Goal: Use online tool/utility: Utilize a website feature to perform a specific function

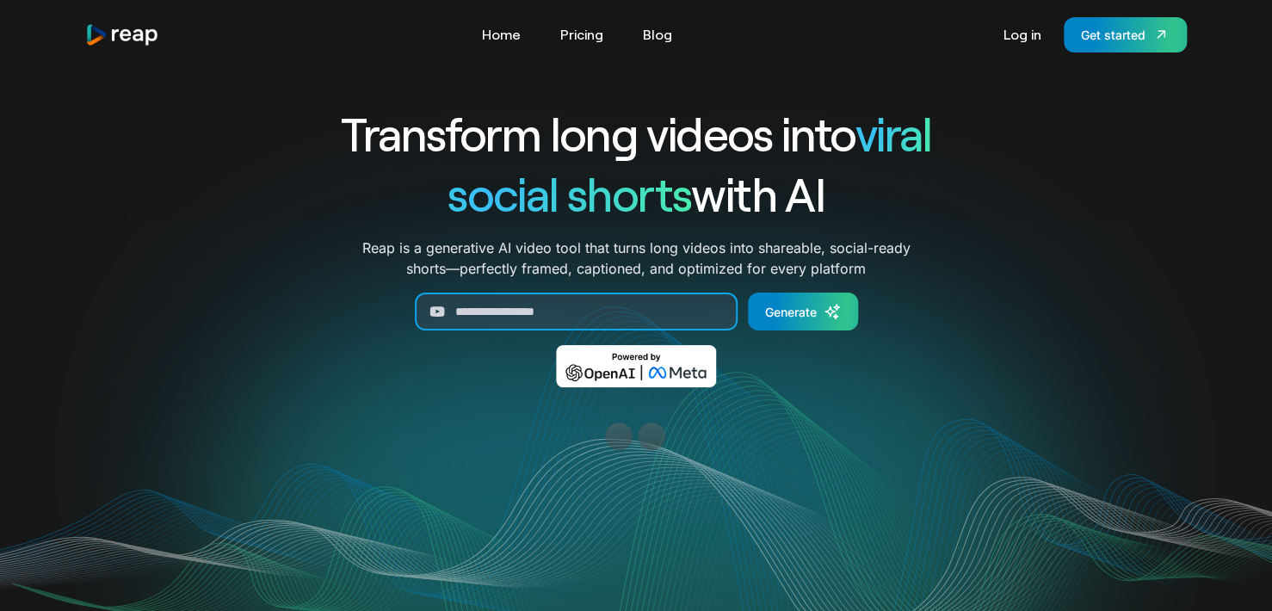
drag, startPoint x: 579, startPoint y: 322, endPoint x: 485, endPoint y: 321, distance: 94.7
click at [485, 321] on input "Generate Form" at bounding box center [576, 312] width 323 height 38
click at [491, 313] on input "Generate Form" at bounding box center [576, 312] width 323 height 38
paste input "**********"
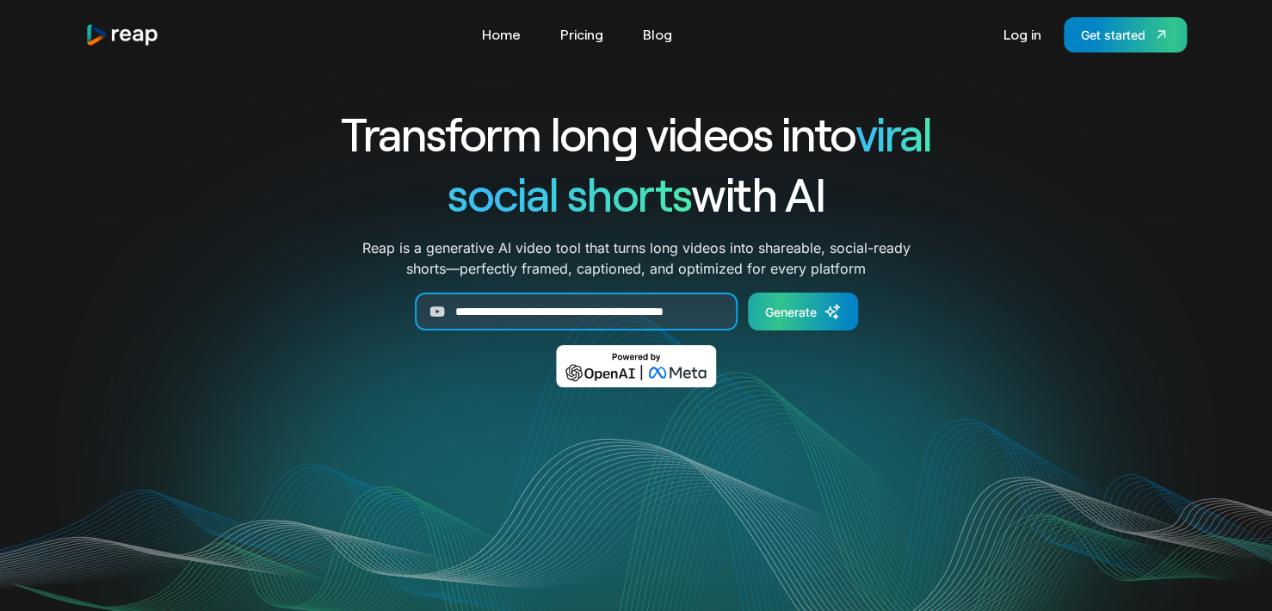
type input "**********"
click at [768, 318] on div "Generate" at bounding box center [791, 312] width 52 height 18
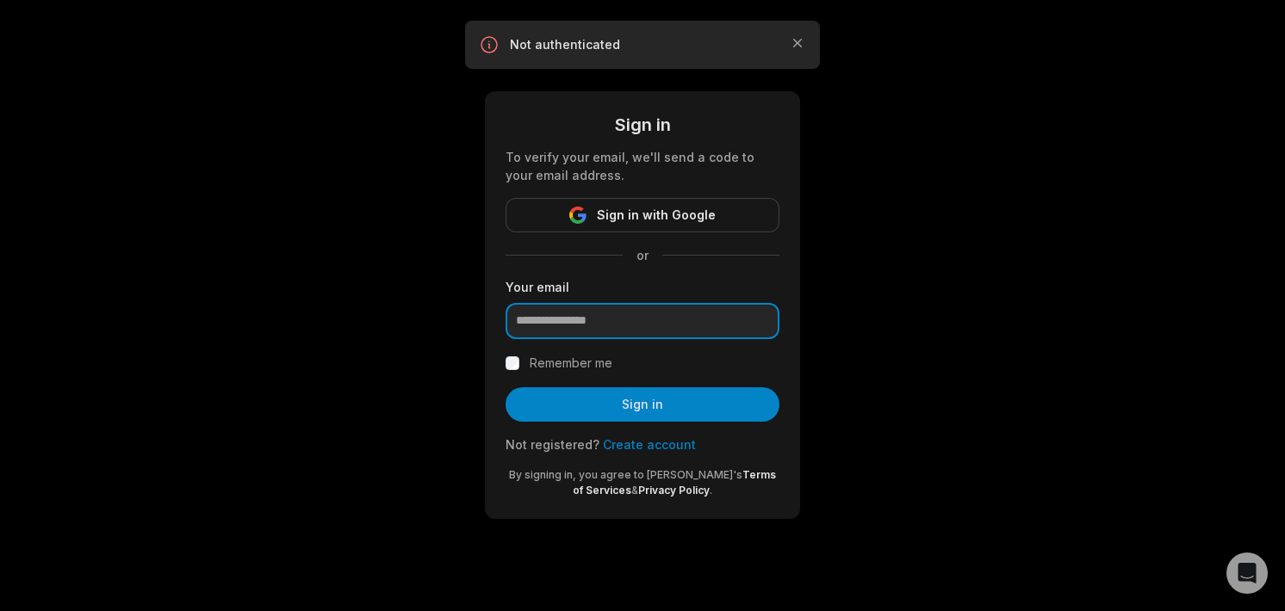
click at [603, 327] on input "email" at bounding box center [642, 321] width 274 height 36
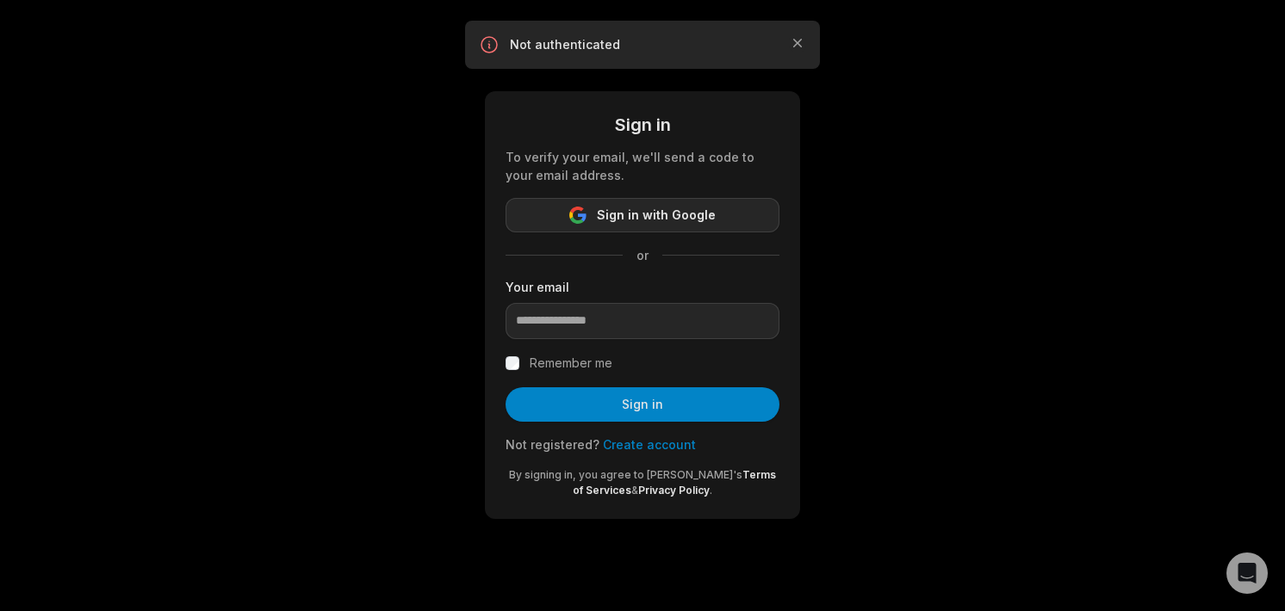
click at [639, 221] on span "Sign in with Google" at bounding box center [656, 215] width 119 height 21
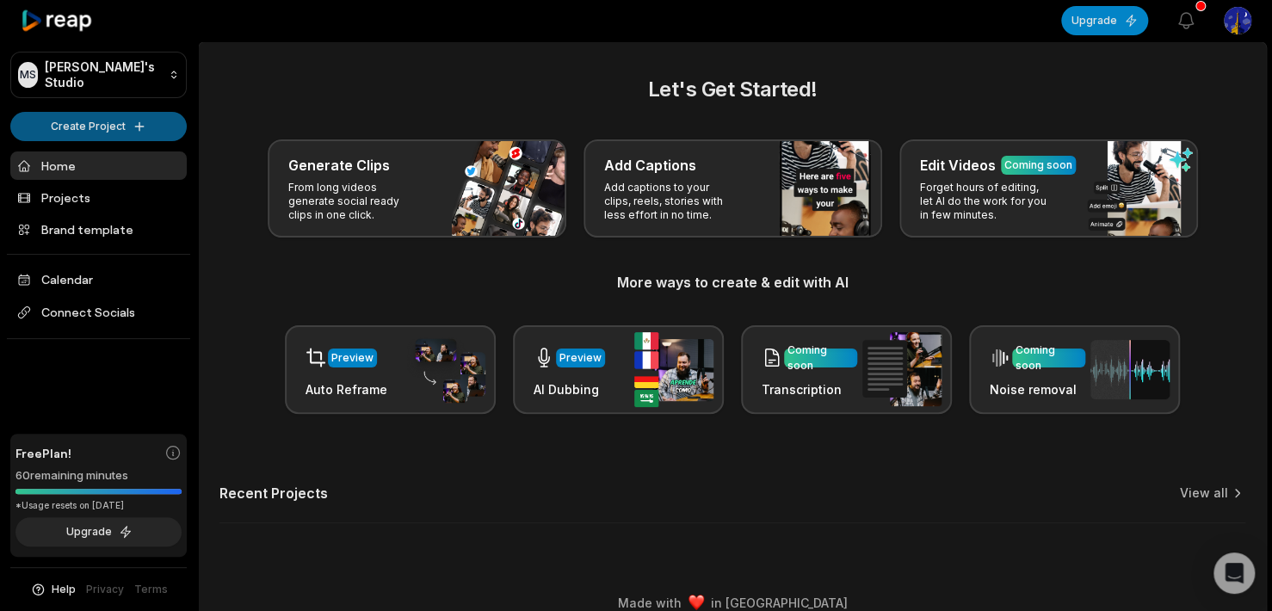
click at [112, 116] on html "MS Mehmet's Studio Create Project Home Projects Brand template Calendar Connect…" at bounding box center [636, 305] width 1272 height 611
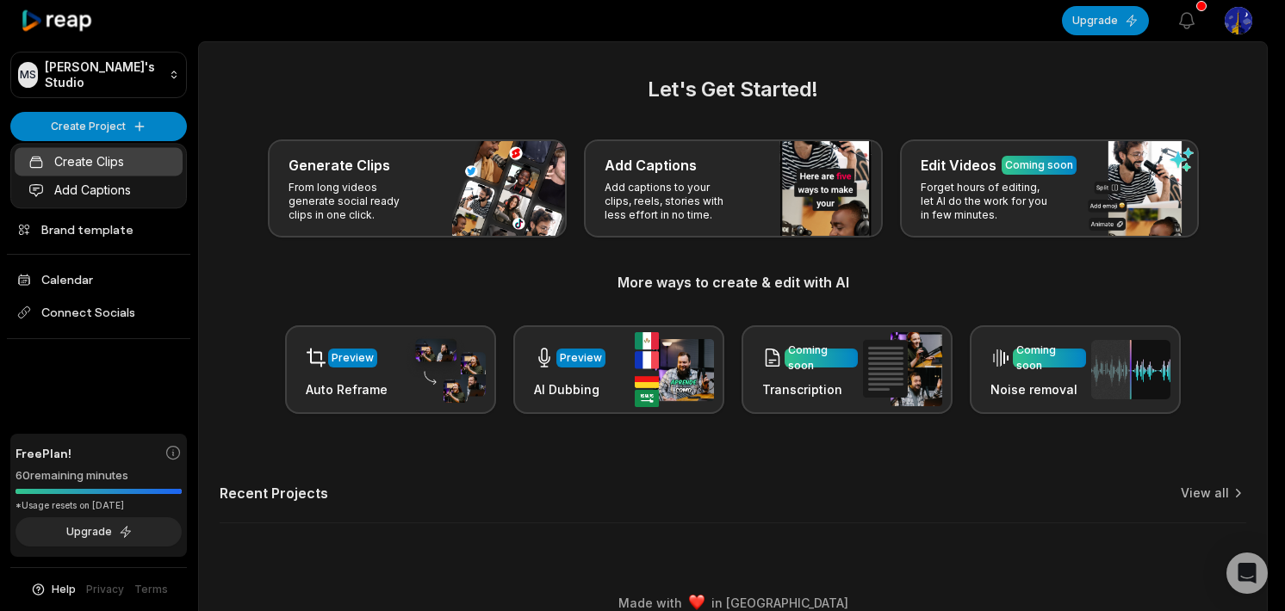
click at [106, 163] on link "Create Clips" at bounding box center [99, 161] width 168 height 28
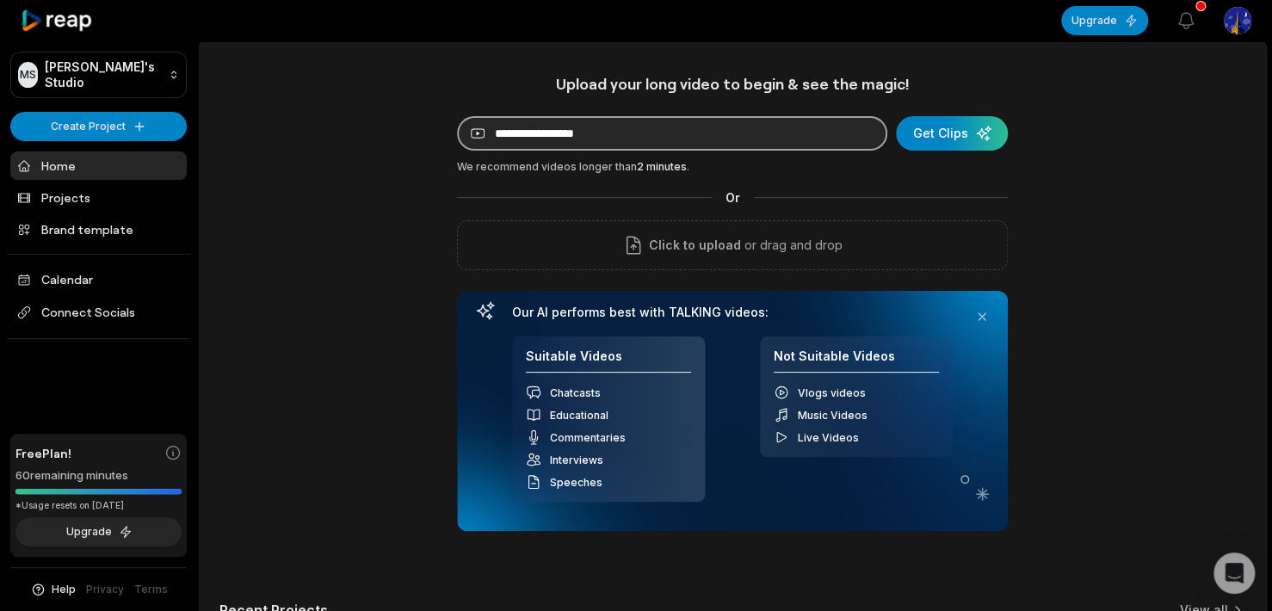
click at [616, 138] on input at bounding box center [672, 133] width 430 height 34
paste input "**********"
type input "**********"
click at [896, 116] on button "Get Clips" at bounding box center [952, 133] width 112 height 34
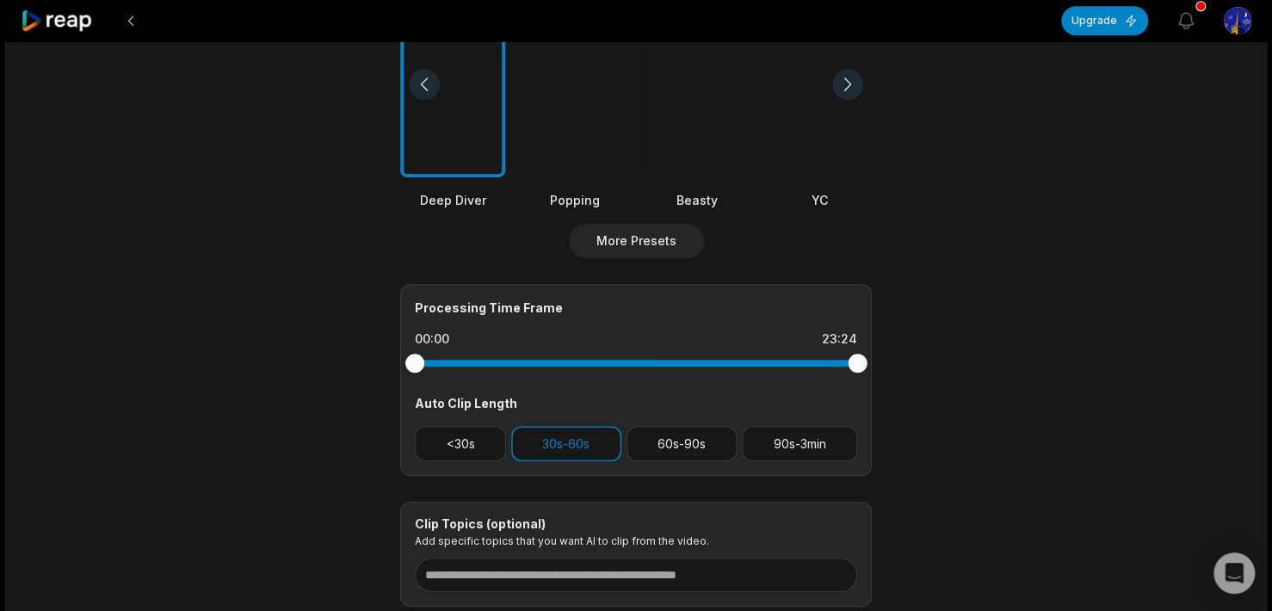
scroll to position [517, 0]
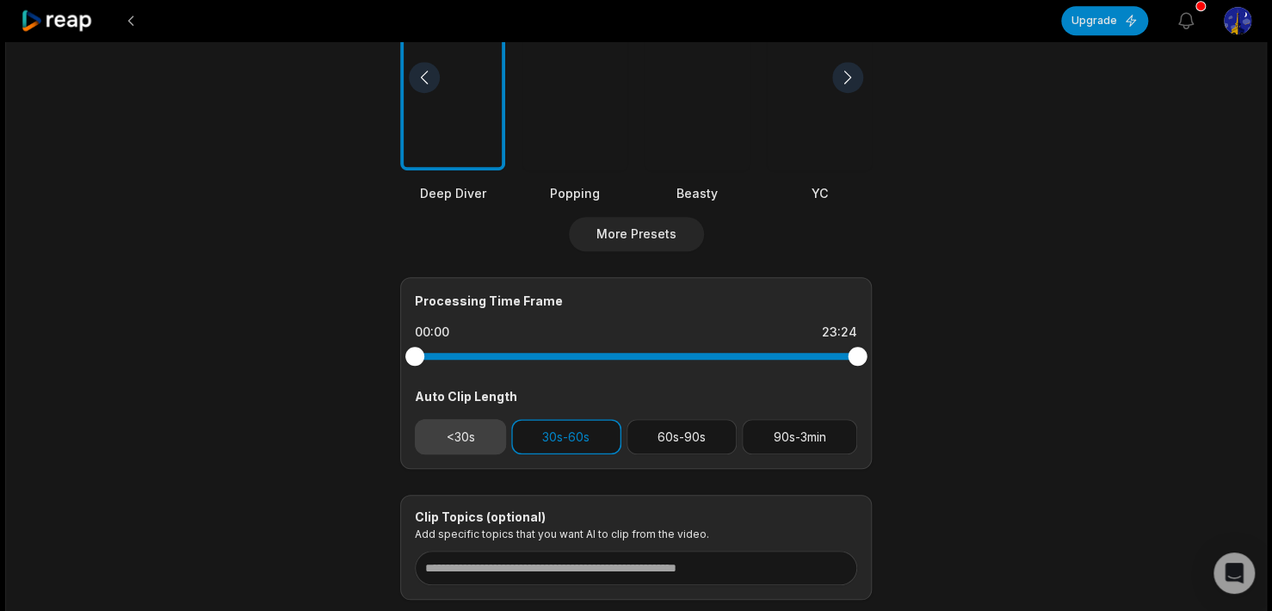
click at [475, 434] on button "<30s" at bounding box center [460, 436] width 91 height 35
click at [213, 174] on div "23:24 BODRUM VLOG w/ @blok3real. Get Clips Select Video Genre Talking Presentat…" at bounding box center [636, 122] width 1262 height 1194
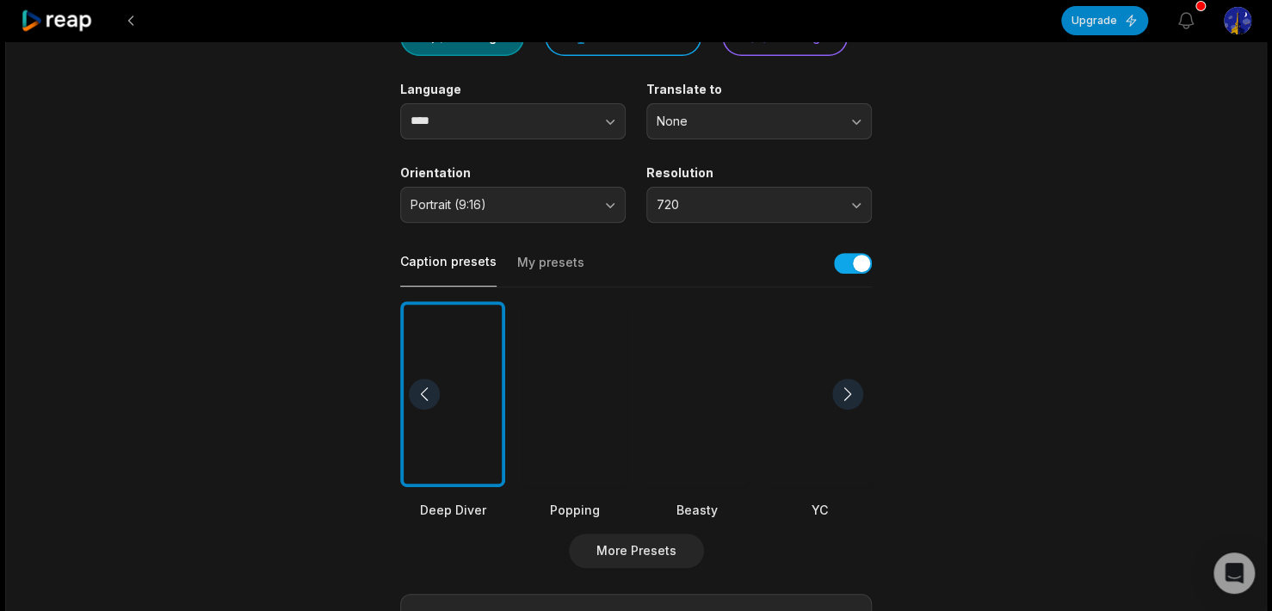
scroll to position [197, 0]
drag, startPoint x: 227, startPoint y: 168, endPoint x: 184, endPoint y: 178, distance: 44.3
click at [184, 178] on div "23:24 BODRUM VLOG w/ @blok3real. Get Clips Select Video Genre Talking Presentat…" at bounding box center [636, 441] width 1262 height 1194
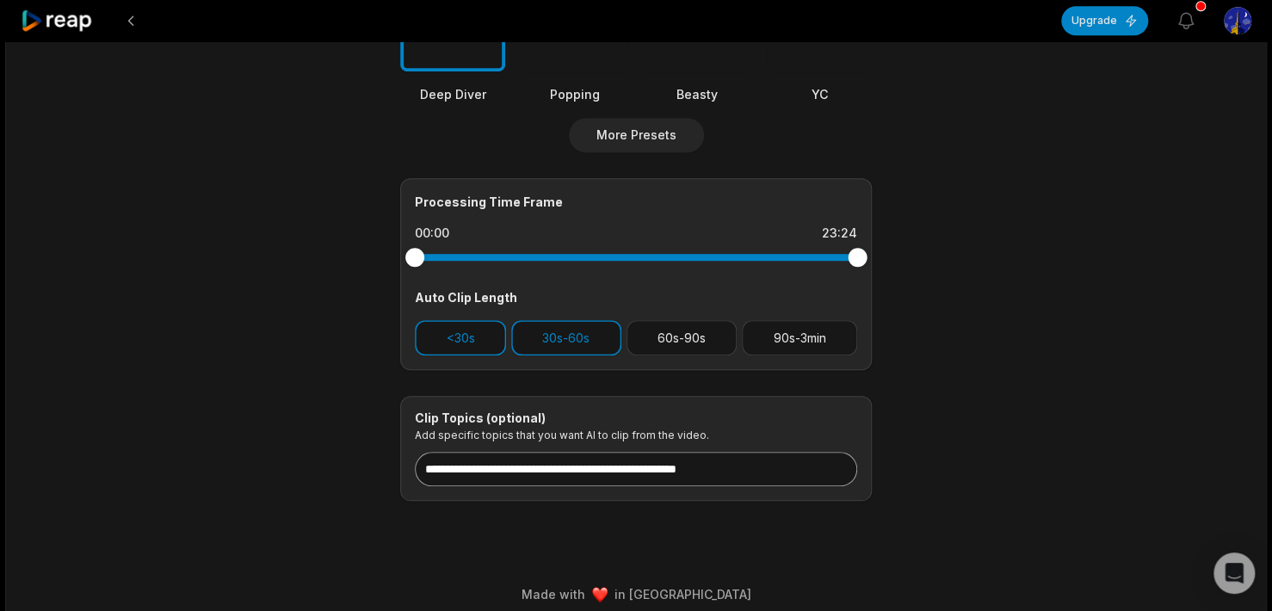
scroll to position [628, 0]
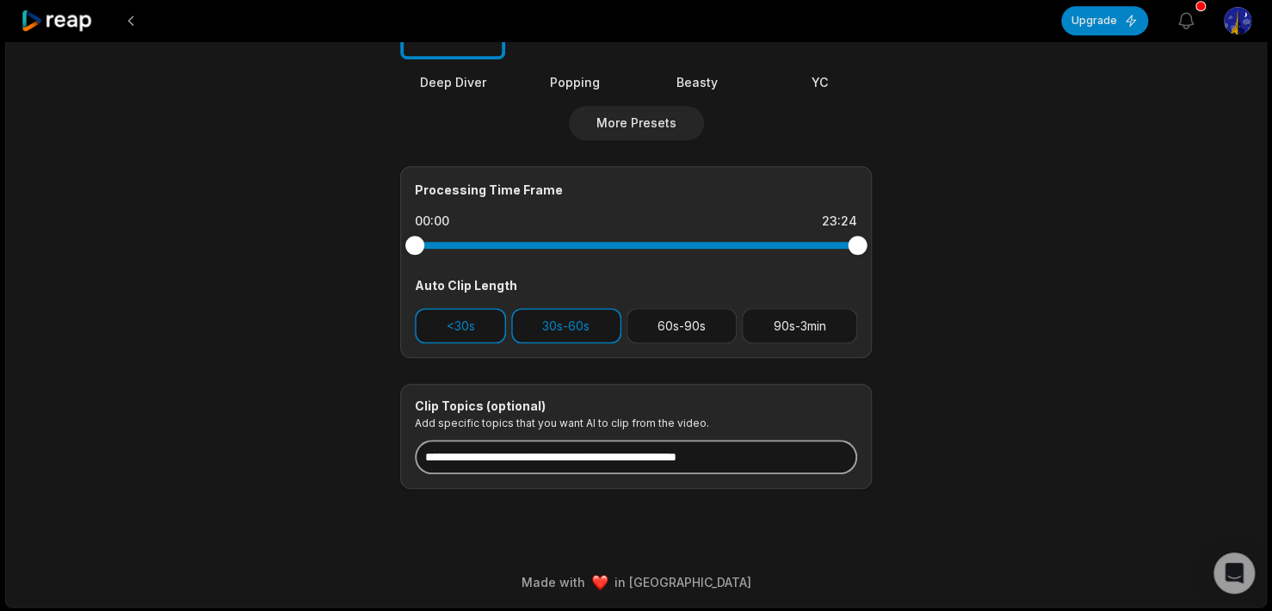
click at [572, 465] on input at bounding box center [636, 457] width 443 height 34
click at [584, 456] on input at bounding box center [636, 457] width 443 height 34
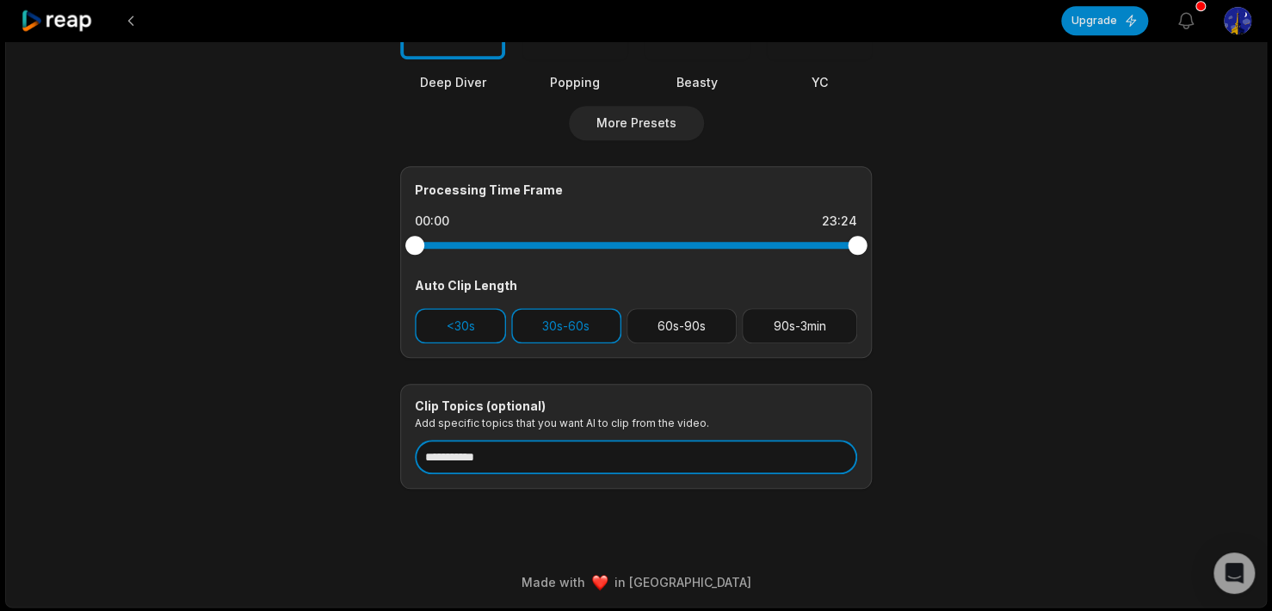
type input "**********"
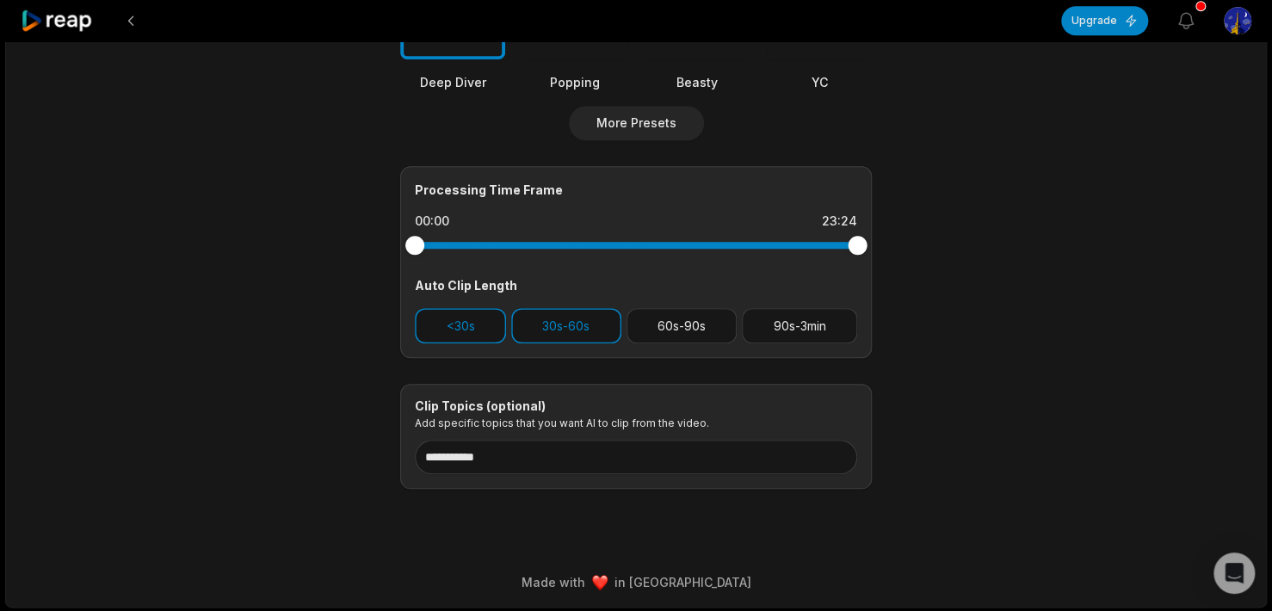
click at [190, 345] on div "**********" at bounding box center [636, 11] width 1262 height 1194
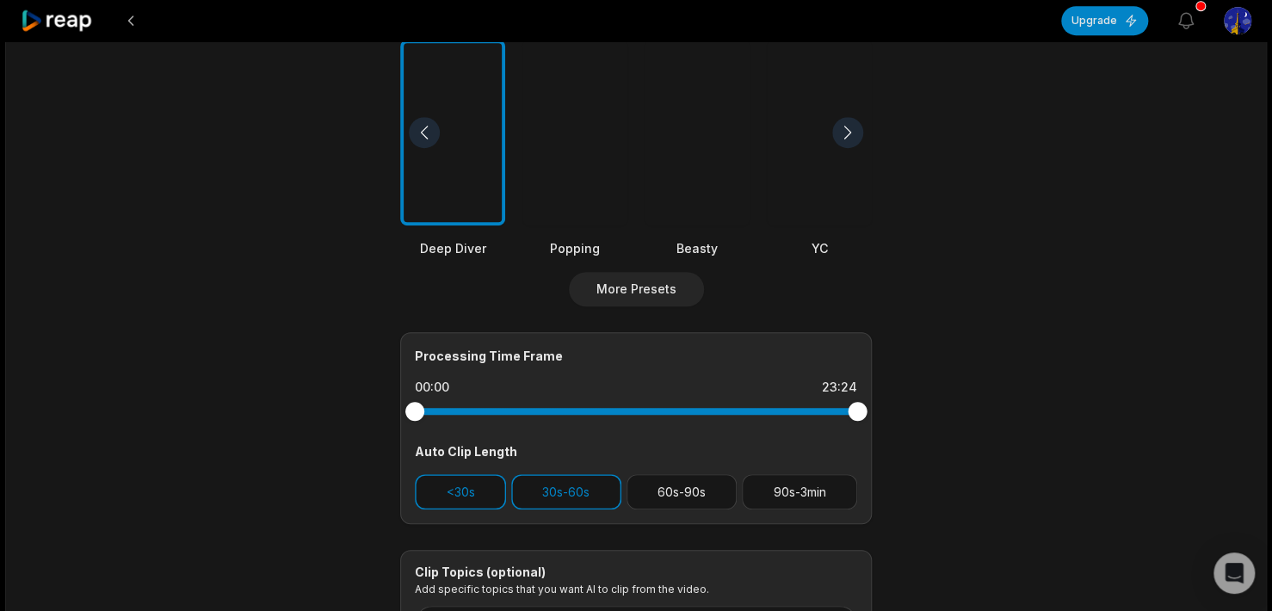
scroll to position [455, 0]
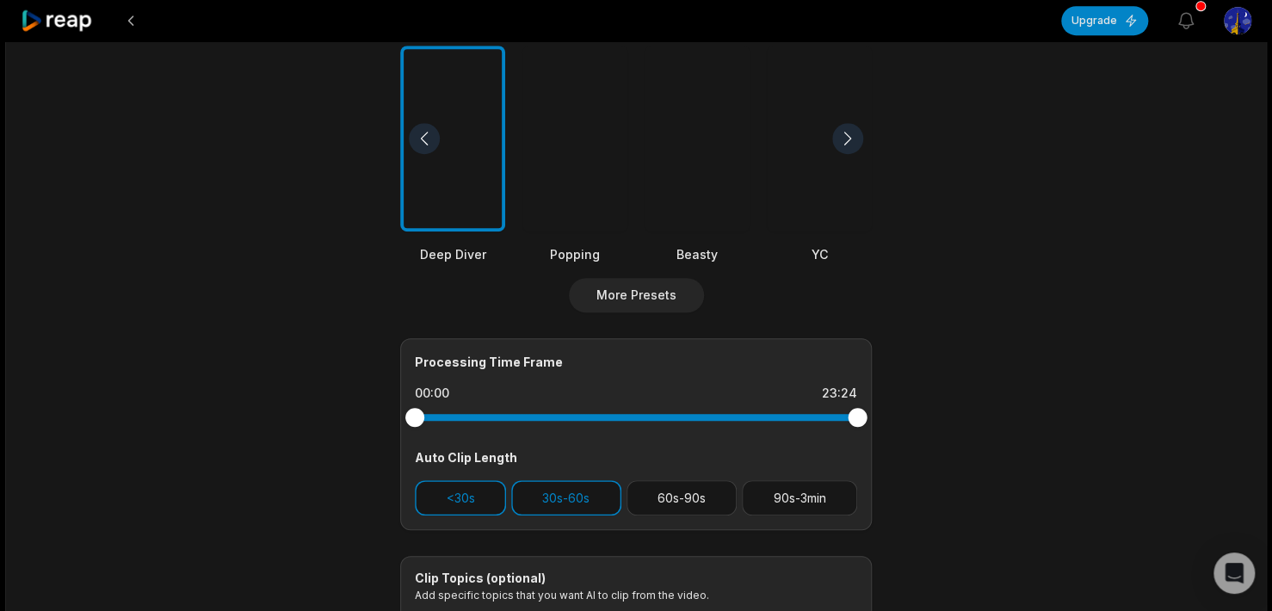
click at [851, 130] on div at bounding box center [848, 138] width 31 height 31
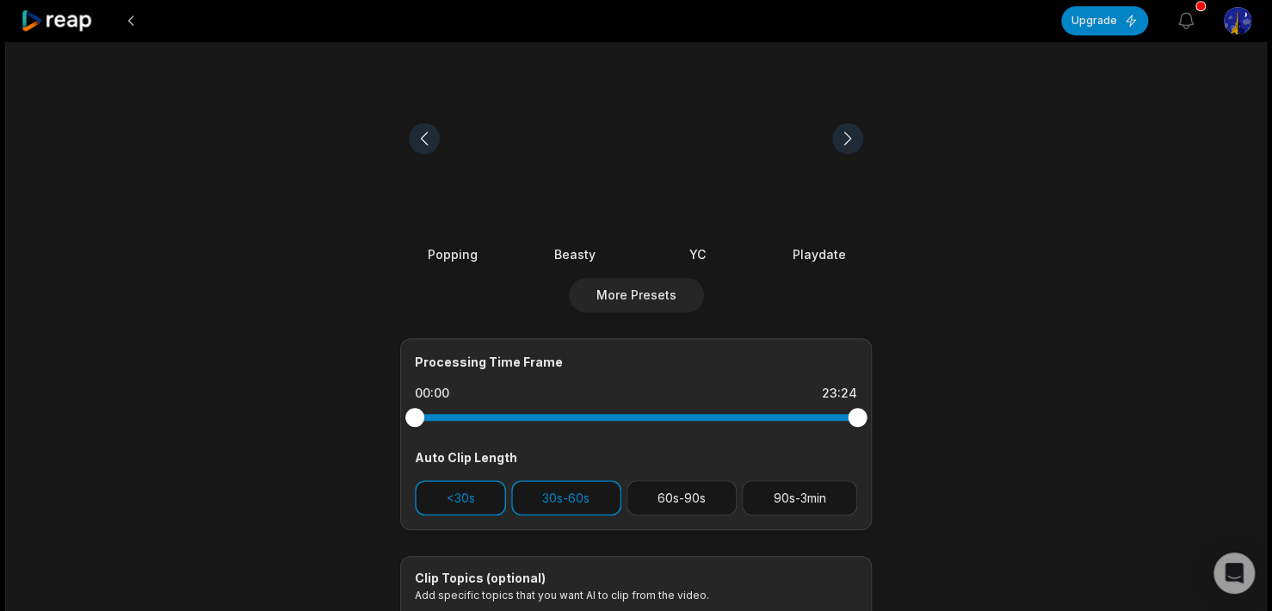
click at [851, 130] on div at bounding box center [848, 138] width 31 height 31
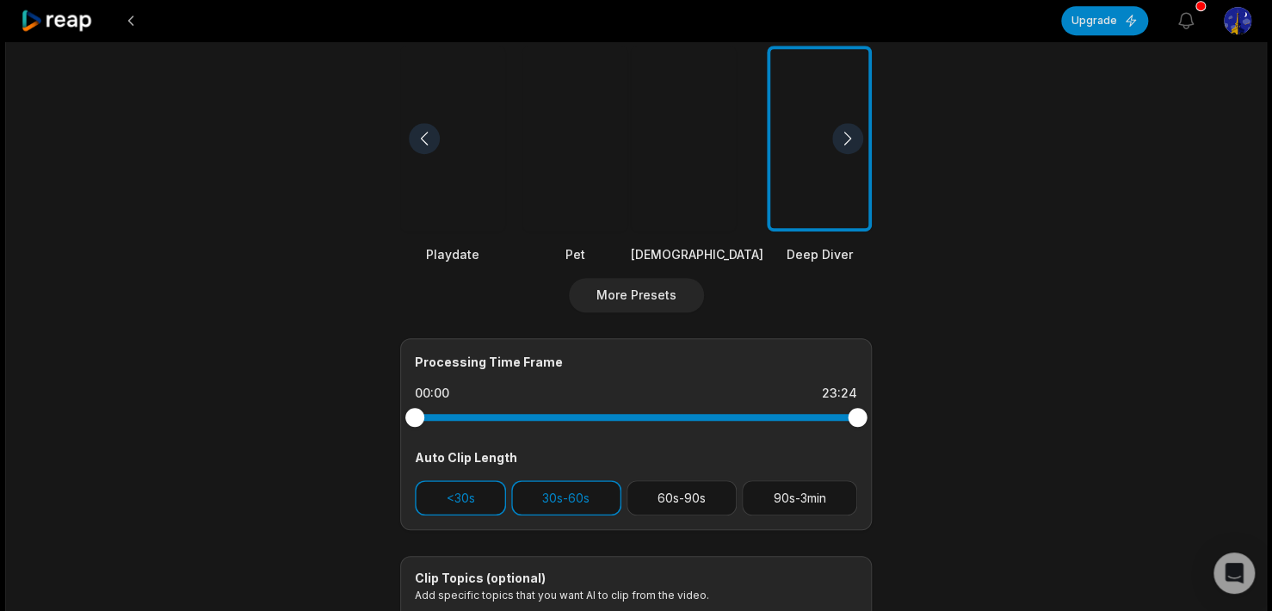
click at [851, 130] on div at bounding box center [848, 138] width 31 height 31
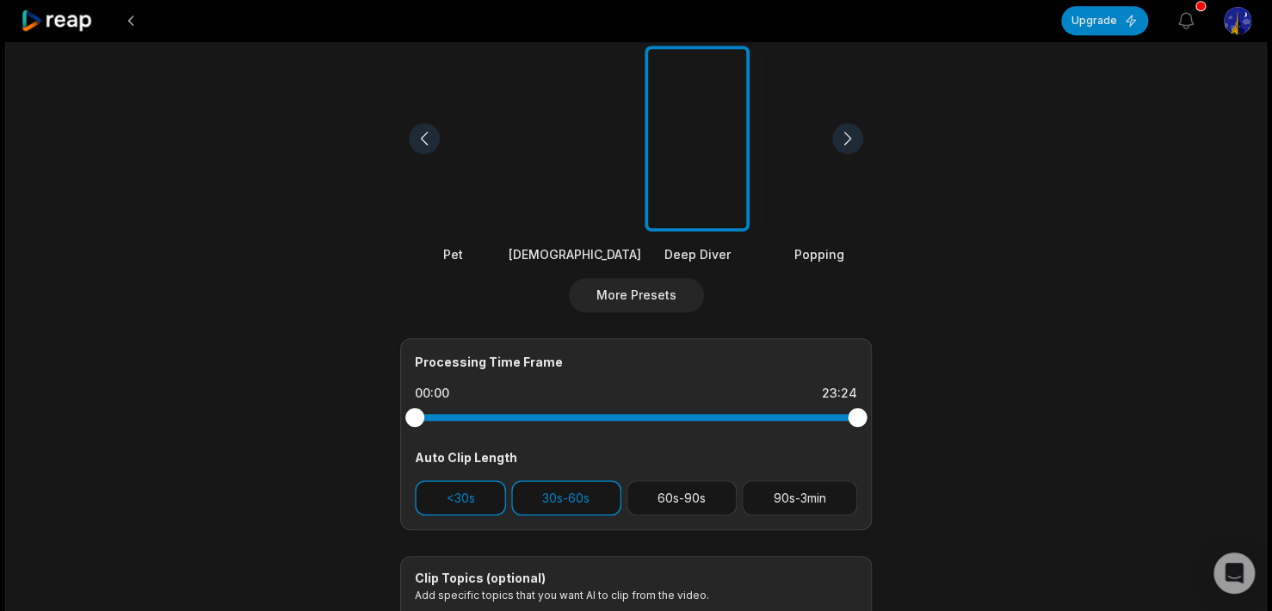
click at [851, 130] on div at bounding box center [848, 138] width 31 height 31
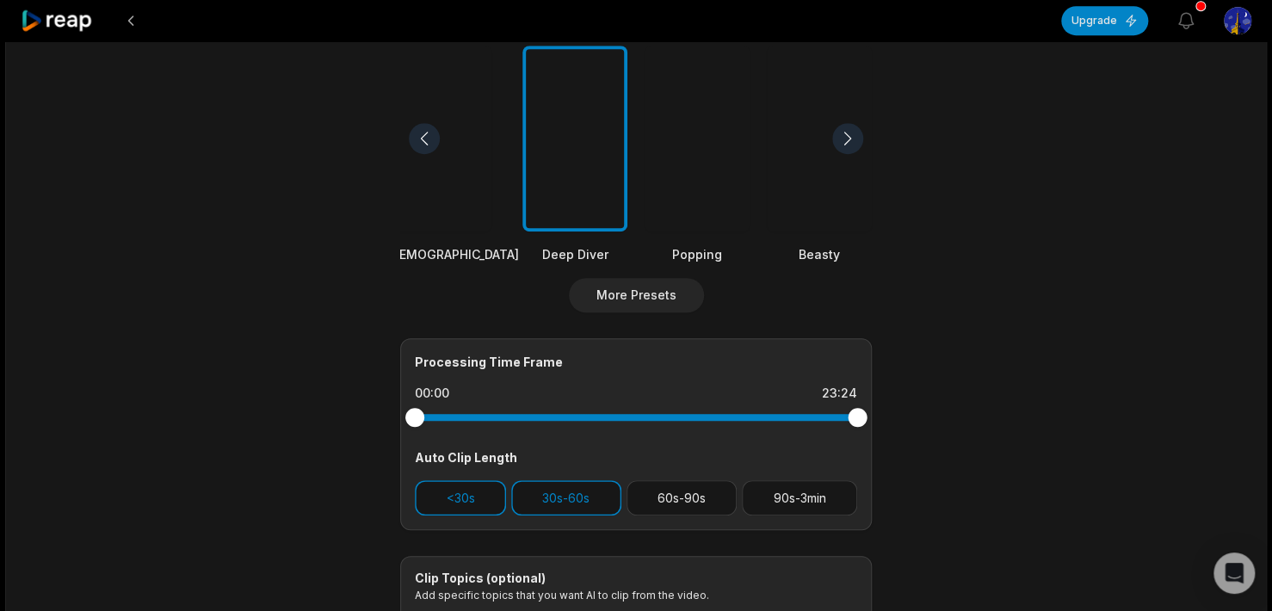
click at [480, 130] on div at bounding box center [453, 139] width 133 height 187
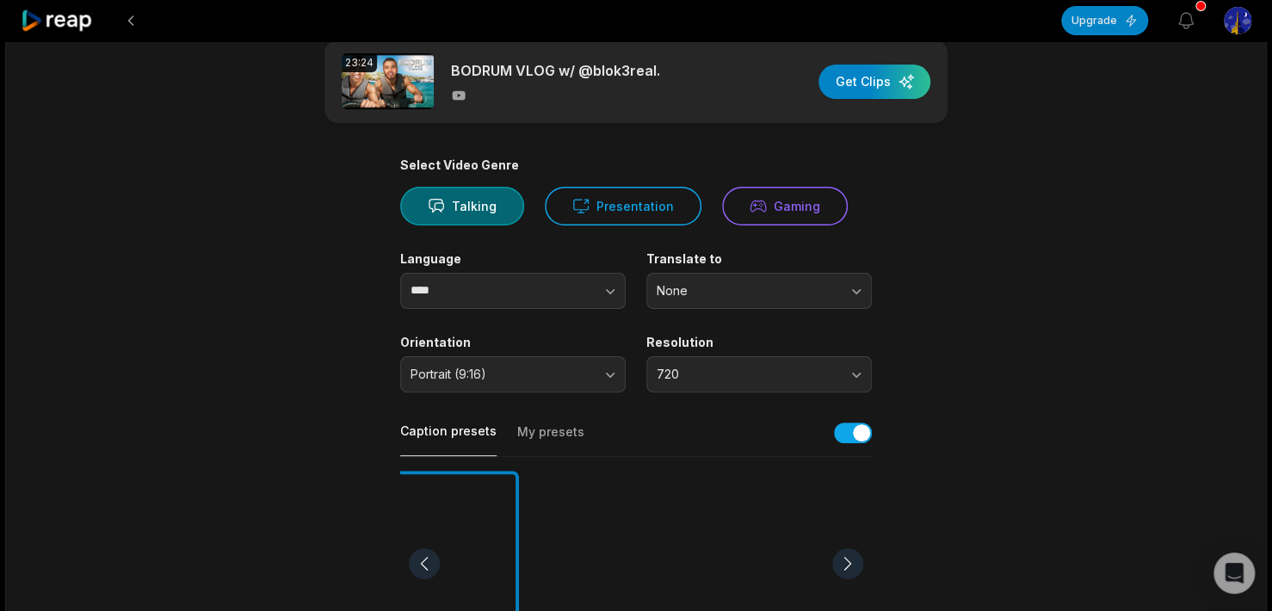
scroll to position [0, 0]
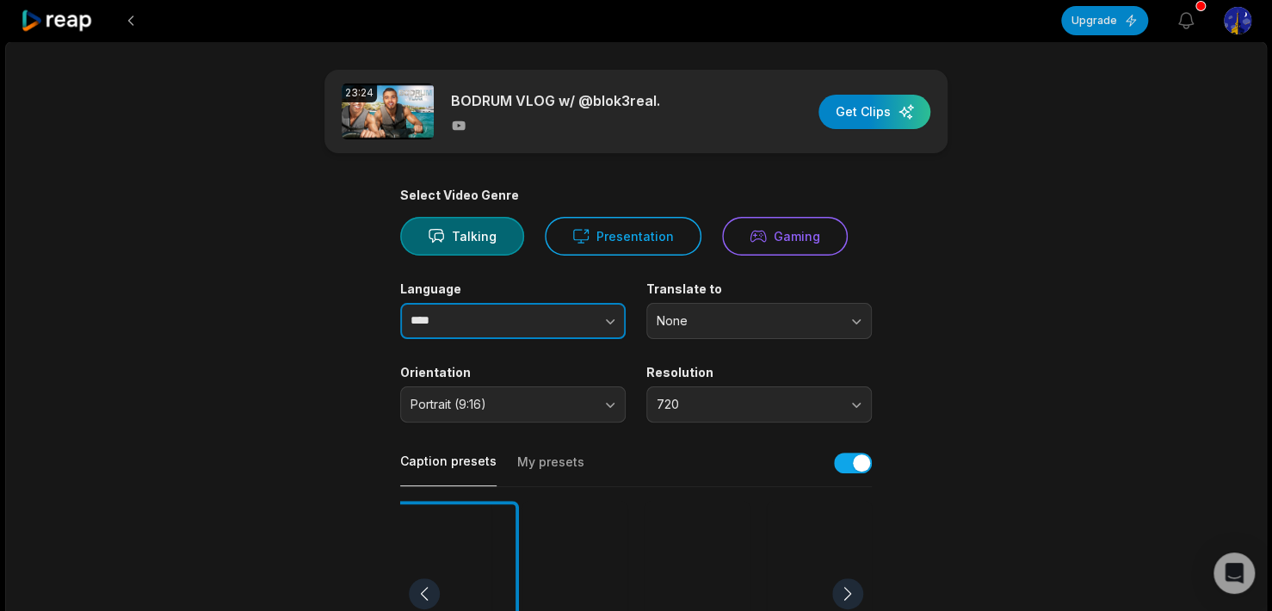
click at [475, 318] on input "****" at bounding box center [513, 321] width 226 height 36
drag, startPoint x: 457, startPoint y: 322, endPoint x: 276, endPoint y: 328, distance: 181.8
click at [285, 326] on main "**********" at bounding box center [636, 593] width 833 height 1047
type input "*******"
click at [1032, 311] on main "**********" at bounding box center [636, 593] width 833 height 1047
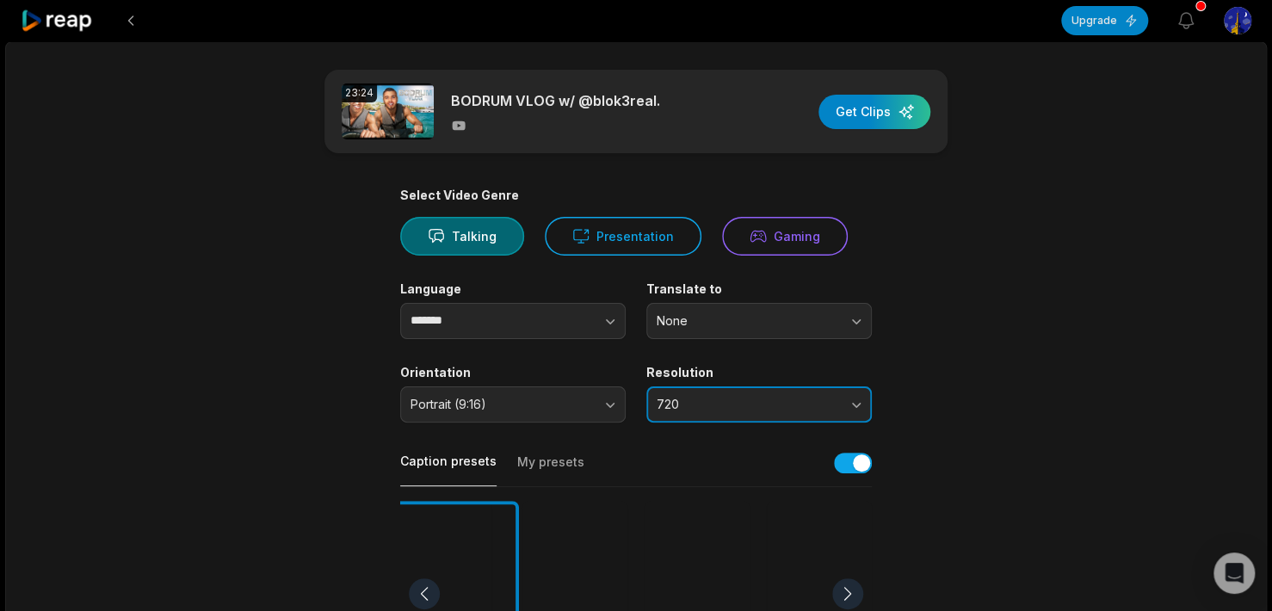
click at [761, 411] on span "720" at bounding box center [747, 404] width 181 height 15
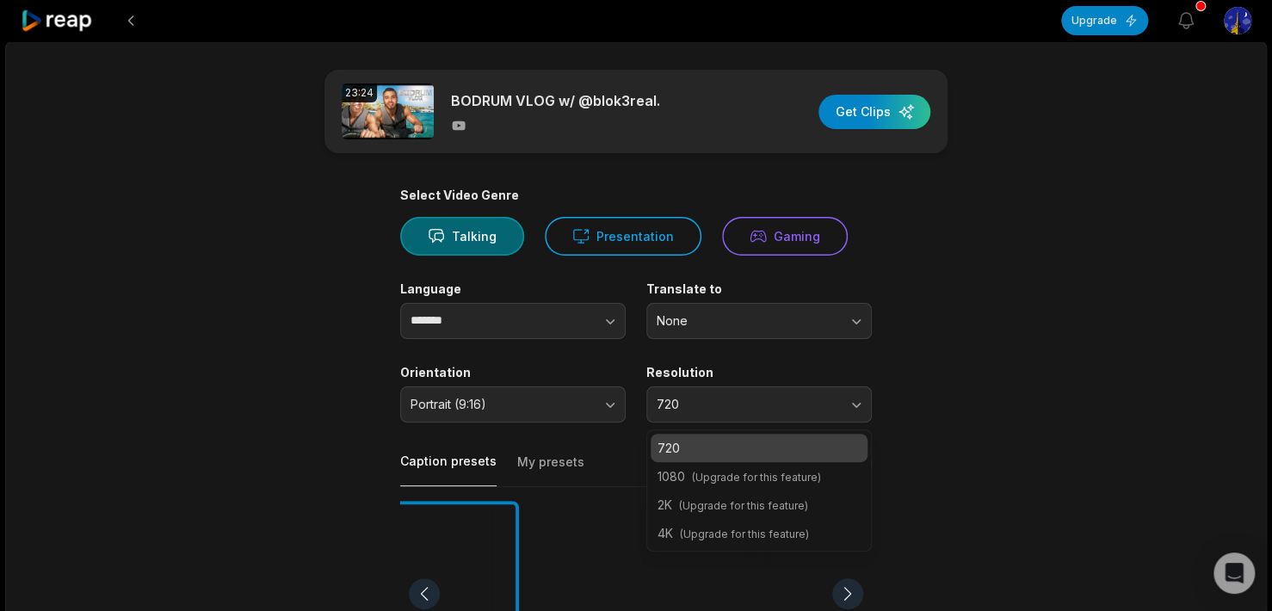
click at [920, 362] on main "**********" at bounding box center [636, 593] width 833 height 1047
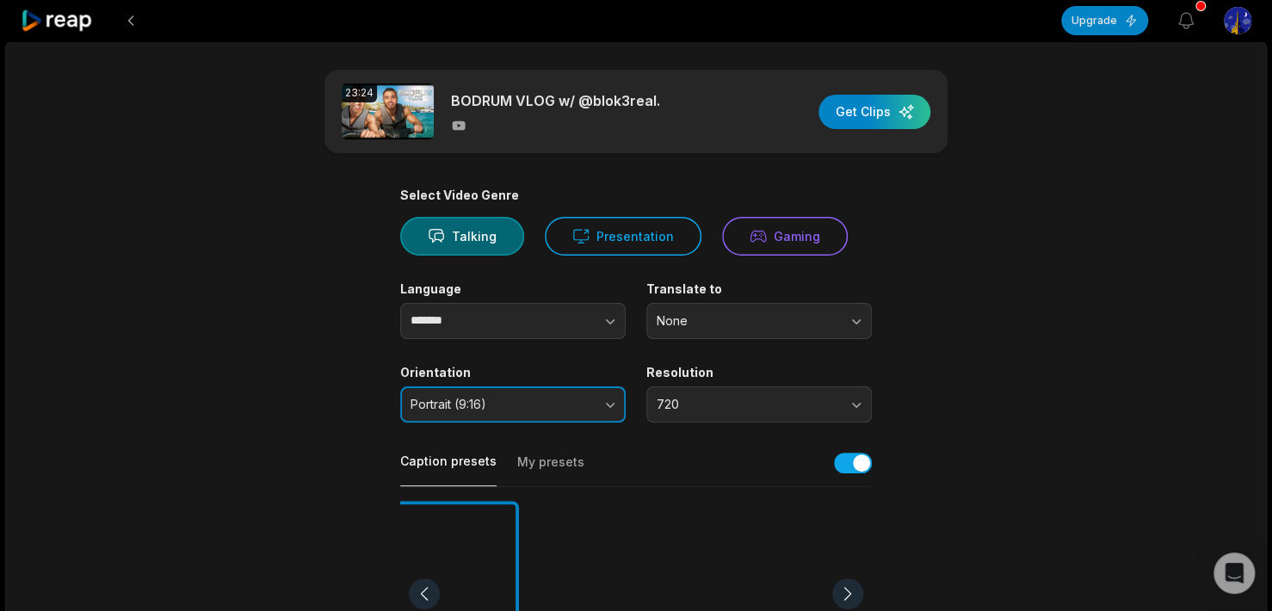
click at [493, 407] on span "Portrait (9:16)" at bounding box center [501, 404] width 181 height 15
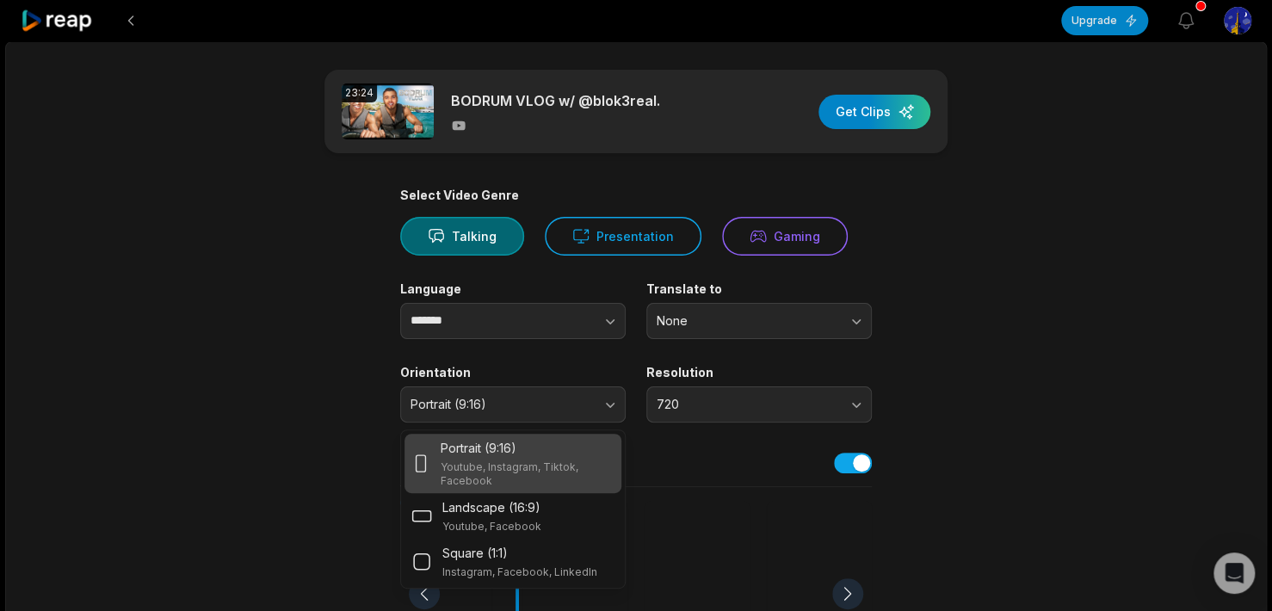
click at [282, 344] on main "**********" at bounding box center [636, 593] width 833 height 1047
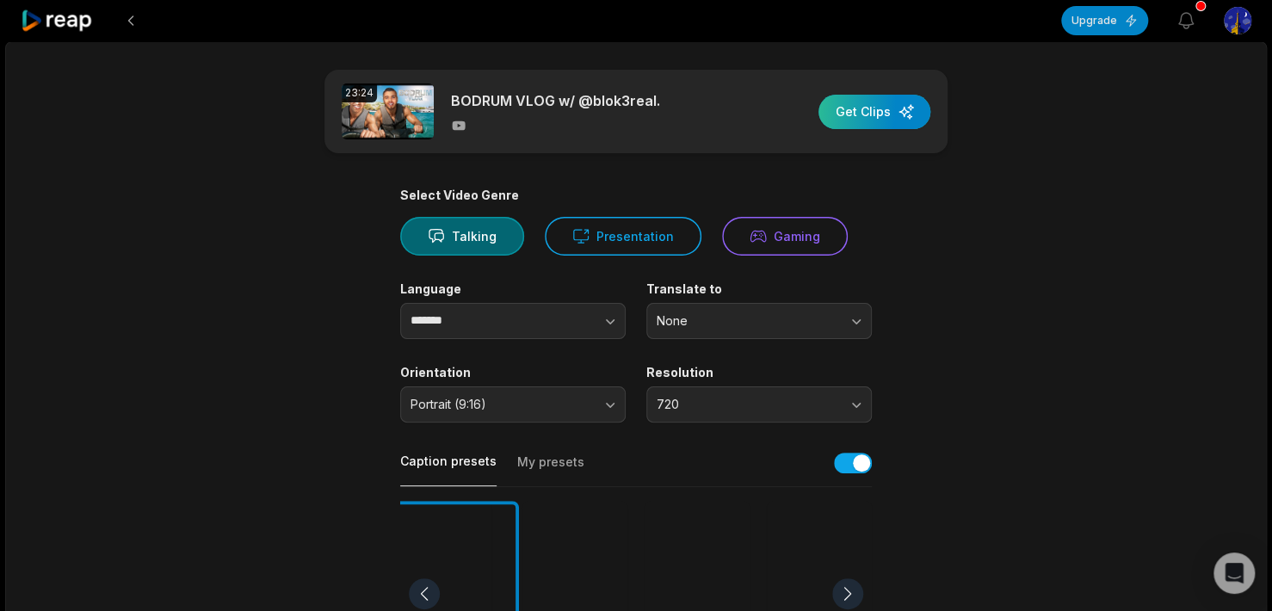
click at [873, 109] on div "button" at bounding box center [875, 112] width 112 height 34
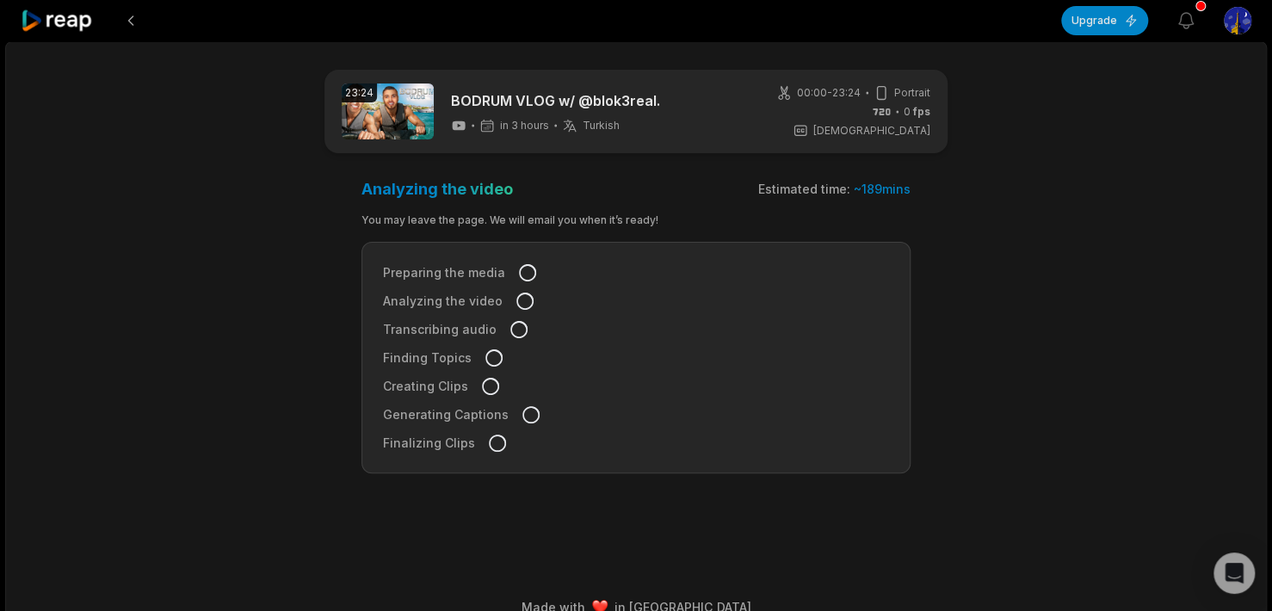
drag, startPoint x: 793, startPoint y: 193, endPoint x: 717, endPoint y: 207, distance: 77.0
click at [717, 207] on div "Analyzing the video Estimated time: ~ 189 mins You may leave the page. We will …" at bounding box center [636, 326] width 549 height 294
click at [451, 215] on div "You may leave the page. We will email you when it’s ready!" at bounding box center [636, 220] width 549 height 15
click at [926, 214] on main "23:24 BODRUM VLOG w/ @blok3real. in 3 hours Turkish tr 00:00 - 23:24 Portrait 0…" at bounding box center [636, 289] width 833 height 438
click at [234, 242] on main "23:24 BODRUM VLOG w/ @blok3real. in 3 hours Turkish tr 00:00 - 23:24 Portrait 0…" at bounding box center [636, 289] width 833 height 438
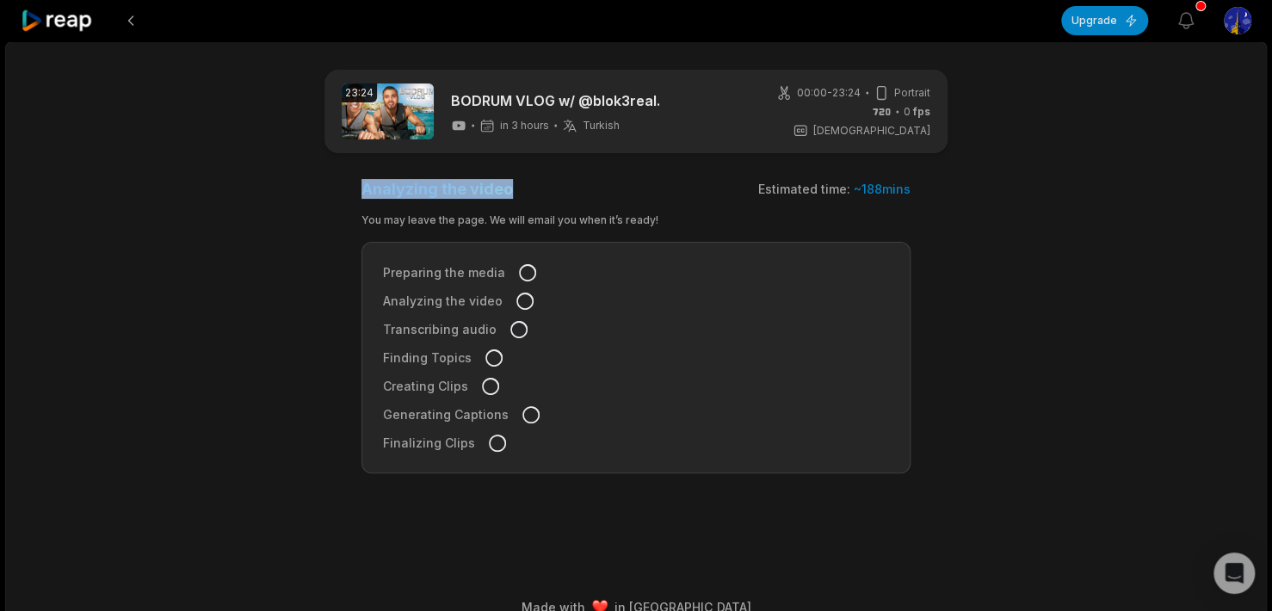
drag, startPoint x: 351, startPoint y: 194, endPoint x: 527, endPoint y: 194, distance: 175.6
click at [542, 189] on main "23:24 BODRUM VLOG w/ @blok3real. in 3 hours Turkish tr 00:00 - 23:24 Portrait 0…" at bounding box center [636, 289] width 833 height 438
click at [394, 180] on h3 "Analyzing the video" at bounding box center [438, 189] width 152 height 20
drag, startPoint x: 202, startPoint y: 70, endPoint x: 141, endPoint y: 166, distance: 114.2
click at [141, 166] on div "23:24 BODRUM VLOG w/ @blok3real. in 3 hours Turkish tr 00:00 - 23:24 Portrait 0…" at bounding box center [636, 336] width 1262 height 591
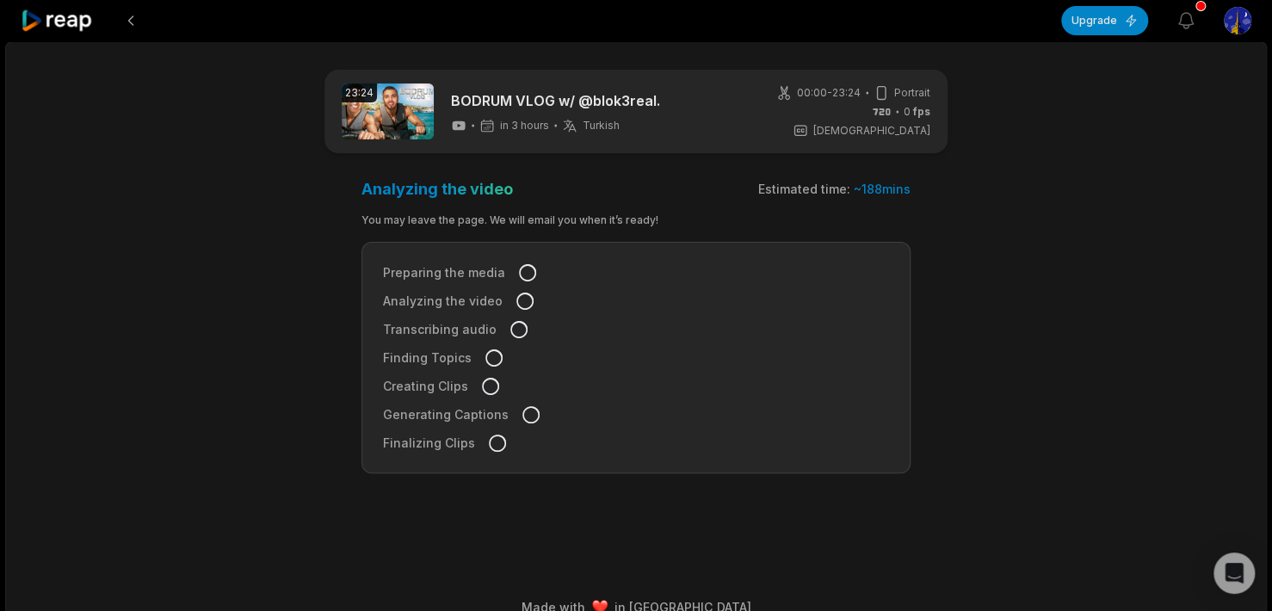
drag, startPoint x: 927, startPoint y: 187, endPoint x: 859, endPoint y: 202, distance: 69.8
click at [859, 202] on main "23:24 BODRUM VLOG w/ @blok3real. in 3 hours Turkish tr 00:00 - 23:24 Portrait 0…" at bounding box center [636, 289] width 833 height 438
click at [1065, 251] on div "23:24 BODRUM VLOG w/ @blok3real. in 3 hours Turkish tr 00:00 - 23:24 Portrait 0…" at bounding box center [636, 336] width 1262 height 591
drag, startPoint x: 918, startPoint y: 194, endPoint x: 854, endPoint y: 194, distance: 63.7
click at [854, 194] on main "23:24 BODRUM VLOG w/ @blok3real. in 3 hours Turkish tr 00:00 - 23:24 Portrait 0…" at bounding box center [636, 289] width 833 height 438
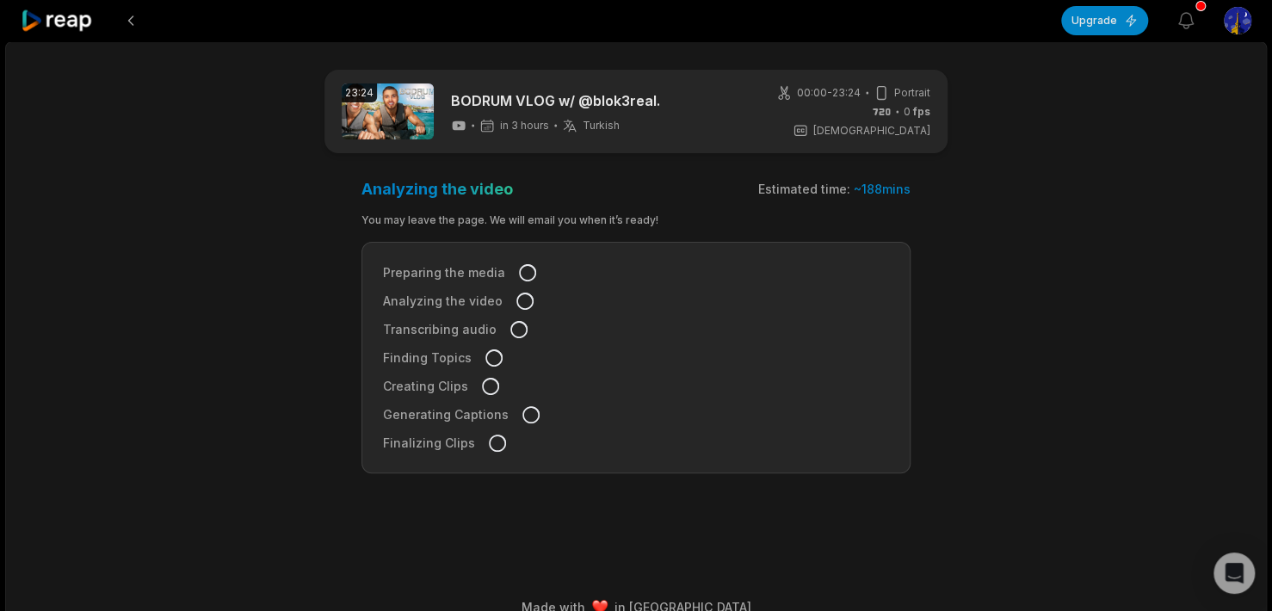
click at [1026, 267] on main "23:24 BODRUM VLOG w/ @blok3real. in 3 hours Turkish tr 00:00 - 23:24 Portrait 0…" at bounding box center [636, 289] width 833 height 438
click at [1105, 12] on button "Upgrade" at bounding box center [1105, 20] width 87 height 29
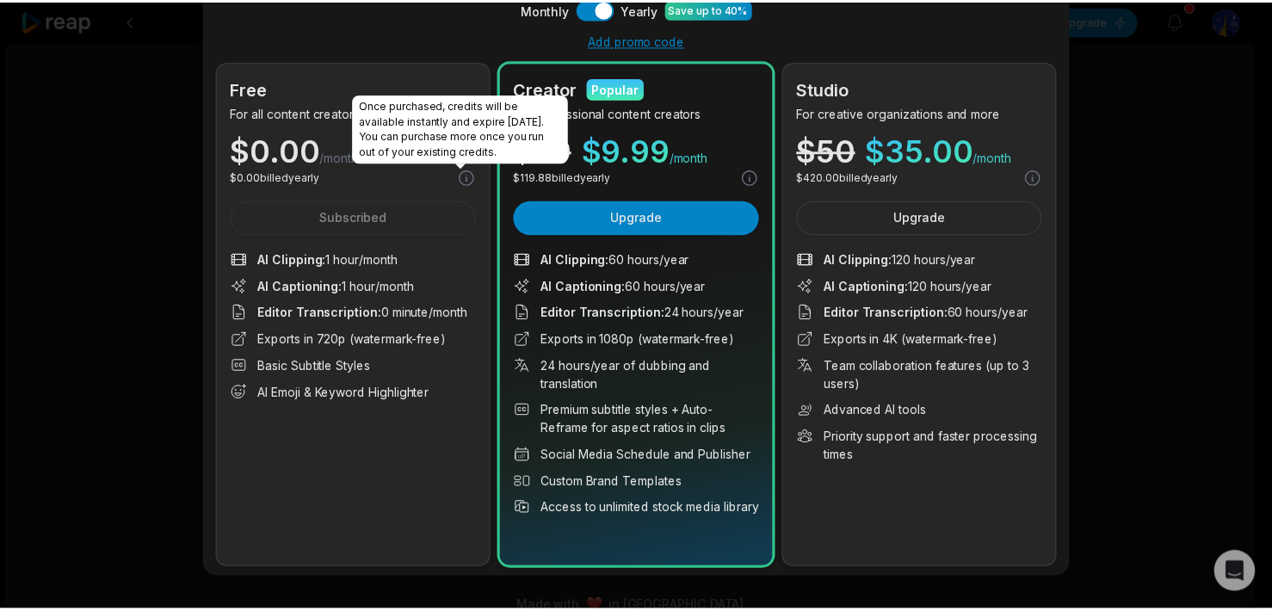
scroll to position [115, 0]
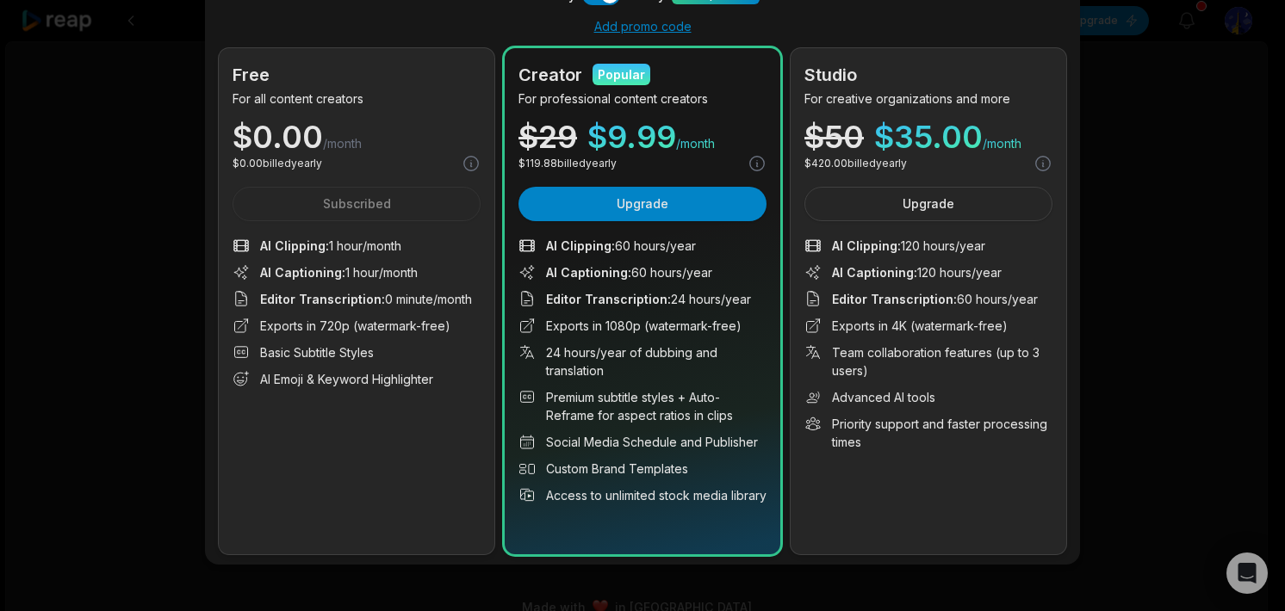
drag, startPoint x: 412, startPoint y: 238, endPoint x: 324, endPoint y: 251, distance: 88.6
click at [324, 251] on li "AI Clipping : 1 hour/month" at bounding box center [356, 246] width 248 height 18
drag, startPoint x: 363, startPoint y: 473, endPoint x: 350, endPoint y: 511, distance: 40.0
drag, startPoint x: 350, startPoint y: 511, endPoint x: 293, endPoint y: 469, distance: 71.0
click at [293, 469] on div "Free For all content creators $ 0.00 /month $ 0.00 billed yearly Subscribed AI …" at bounding box center [357, 301] width 276 height 506
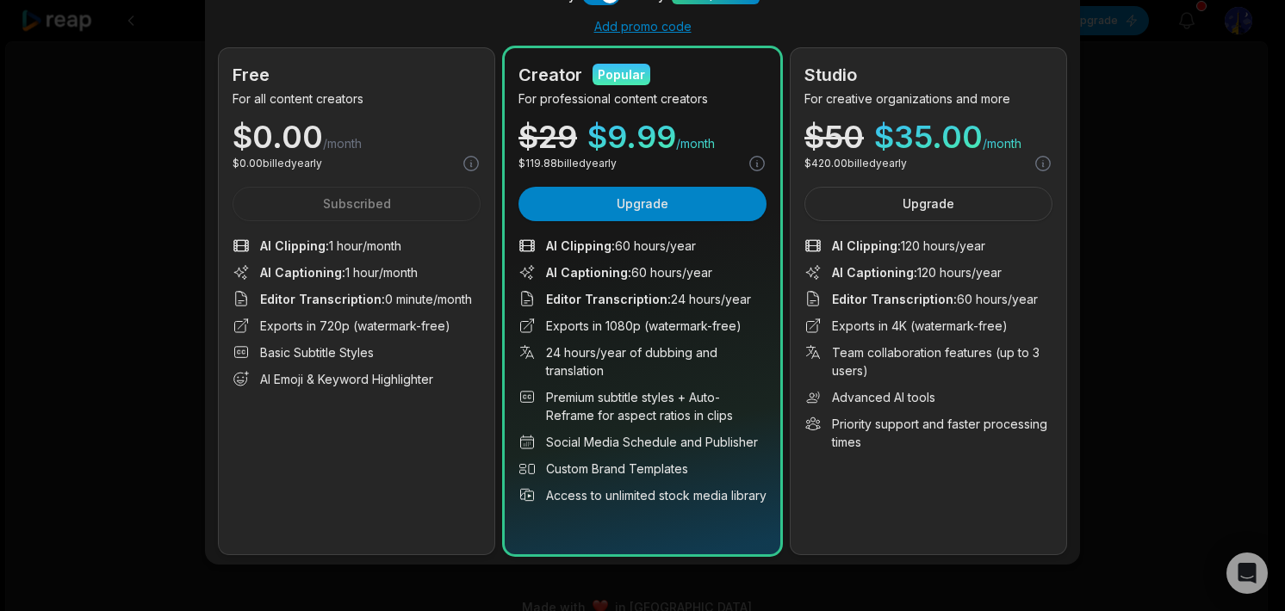
click at [1139, 226] on div "Upgrade your plan Monthly Use setting Yearly Save up to 40% Add promo code Free…" at bounding box center [642, 248] width 1285 height 727
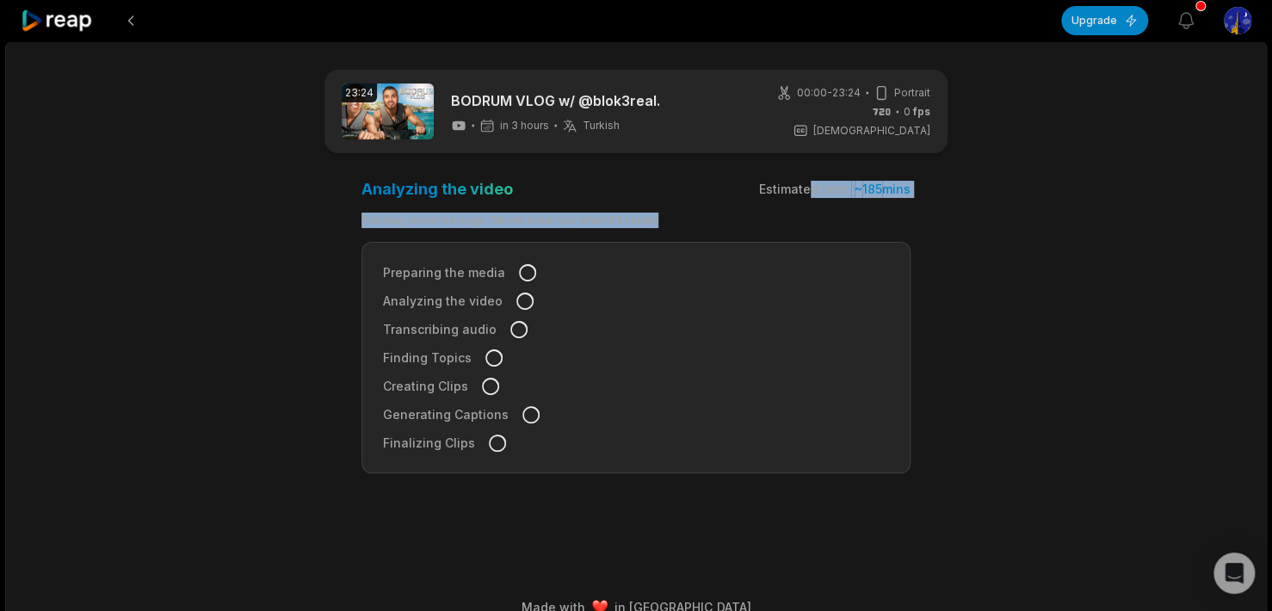
drag, startPoint x: 812, startPoint y: 196, endPoint x: 867, endPoint y: 207, distance: 56.2
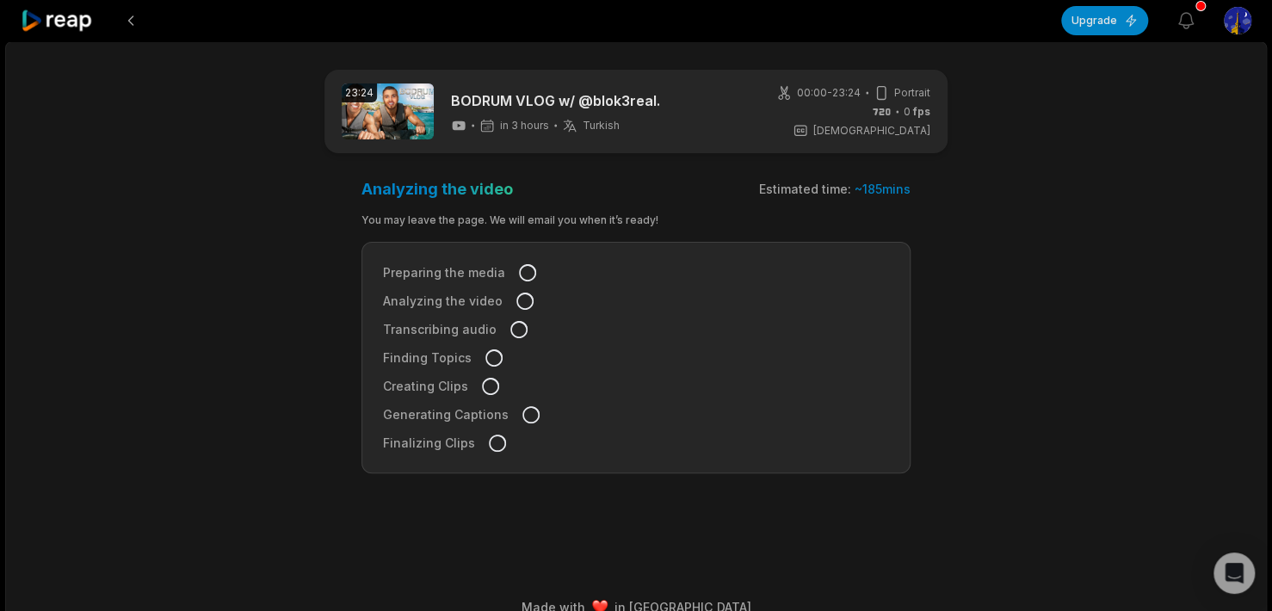
drag, startPoint x: 867, startPoint y: 207, endPoint x: 725, endPoint y: 195, distance: 142.6
click at [725, 195] on div "Analyzing the video Estimated time: ~ 185 mins" at bounding box center [636, 189] width 549 height 20
